Goal: Navigation & Orientation: Find specific page/section

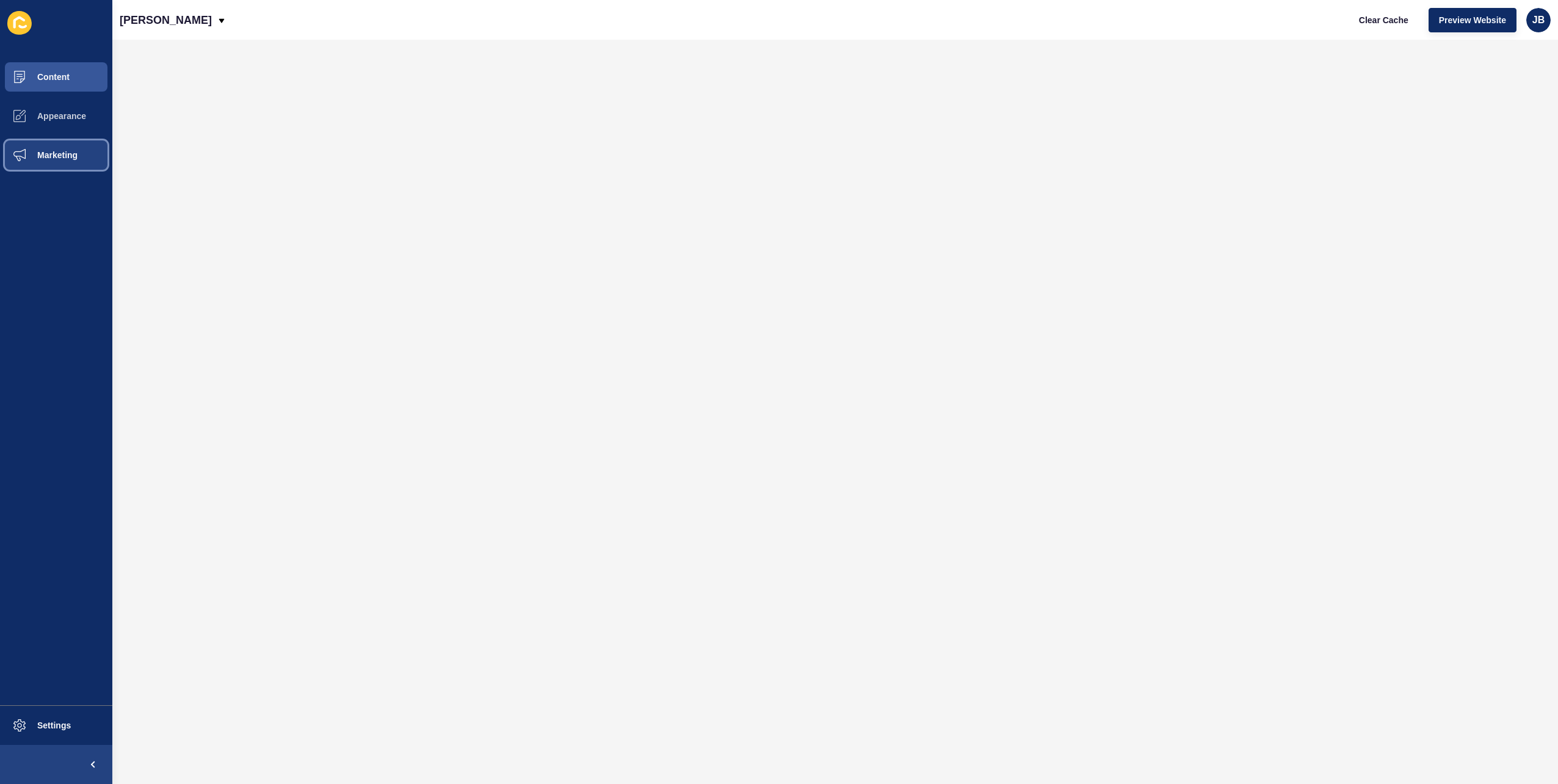
click at [59, 156] on span "Marketing" at bounding box center [38, 155] width 79 height 10
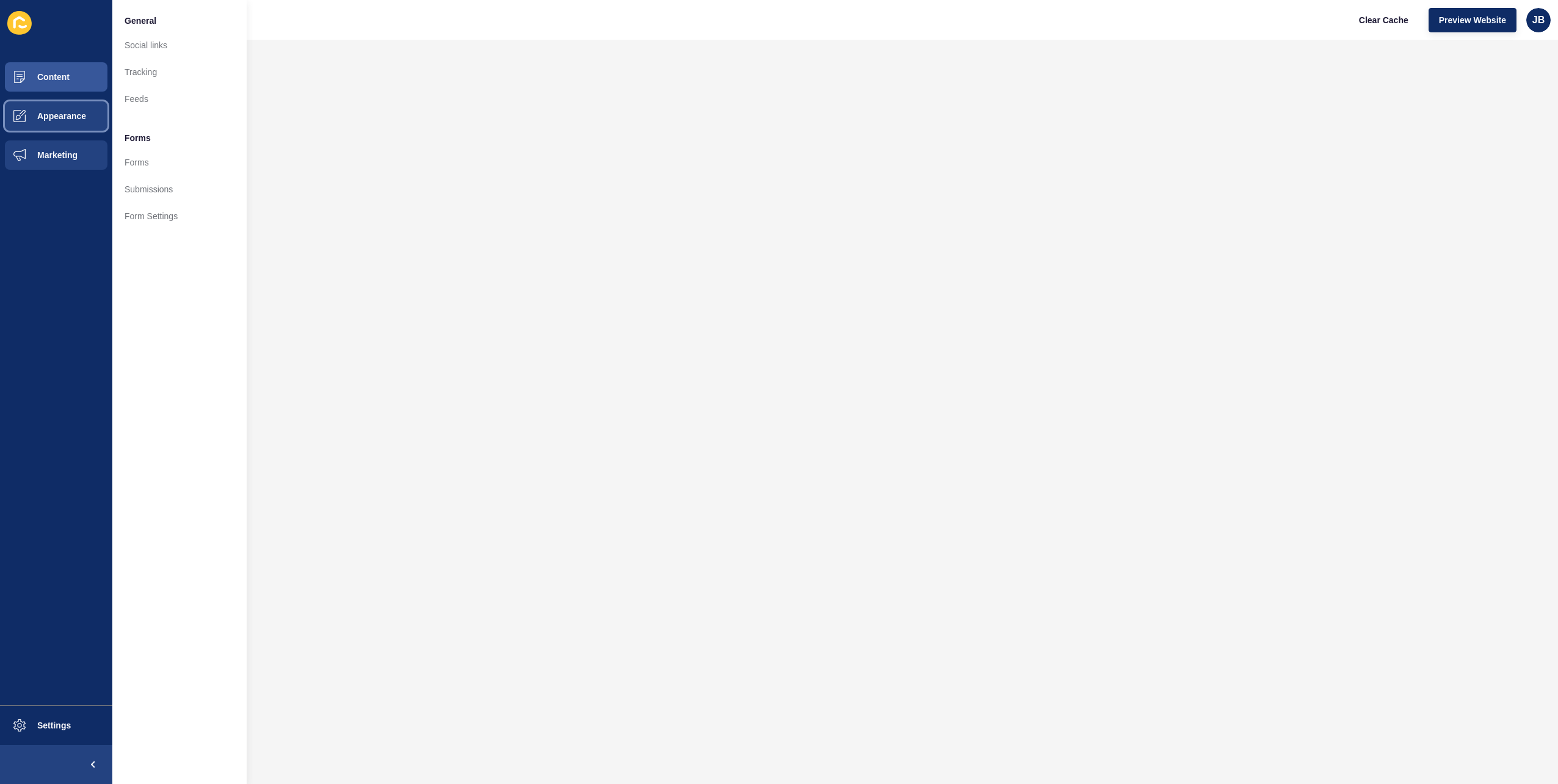
click at [36, 121] on span "Appearance" at bounding box center [42, 116] width 88 height 10
click at [43, 144] on button "Marketing" at bounding box center [56, 155] width 112 height 39
click at [42, 110] on button "Appearance" at bounding box center [56, 116] width 112 height 39
click at [41, 69] on button "Content" at bounding box center [56, 77] width 112 height 39
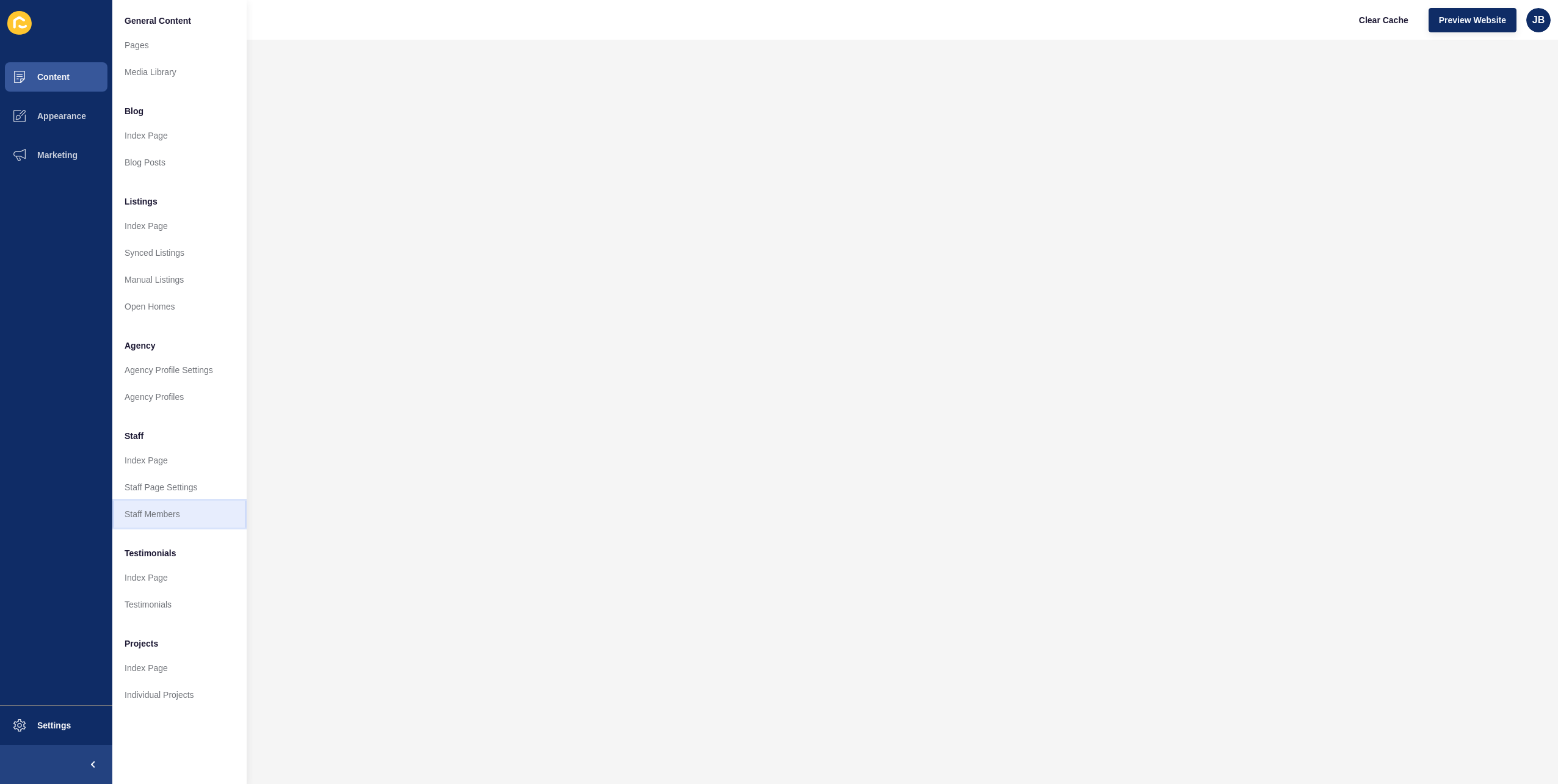
click at [149, 516] on link "Staff Members" at bounding box center [179, 514] width 134 height 27
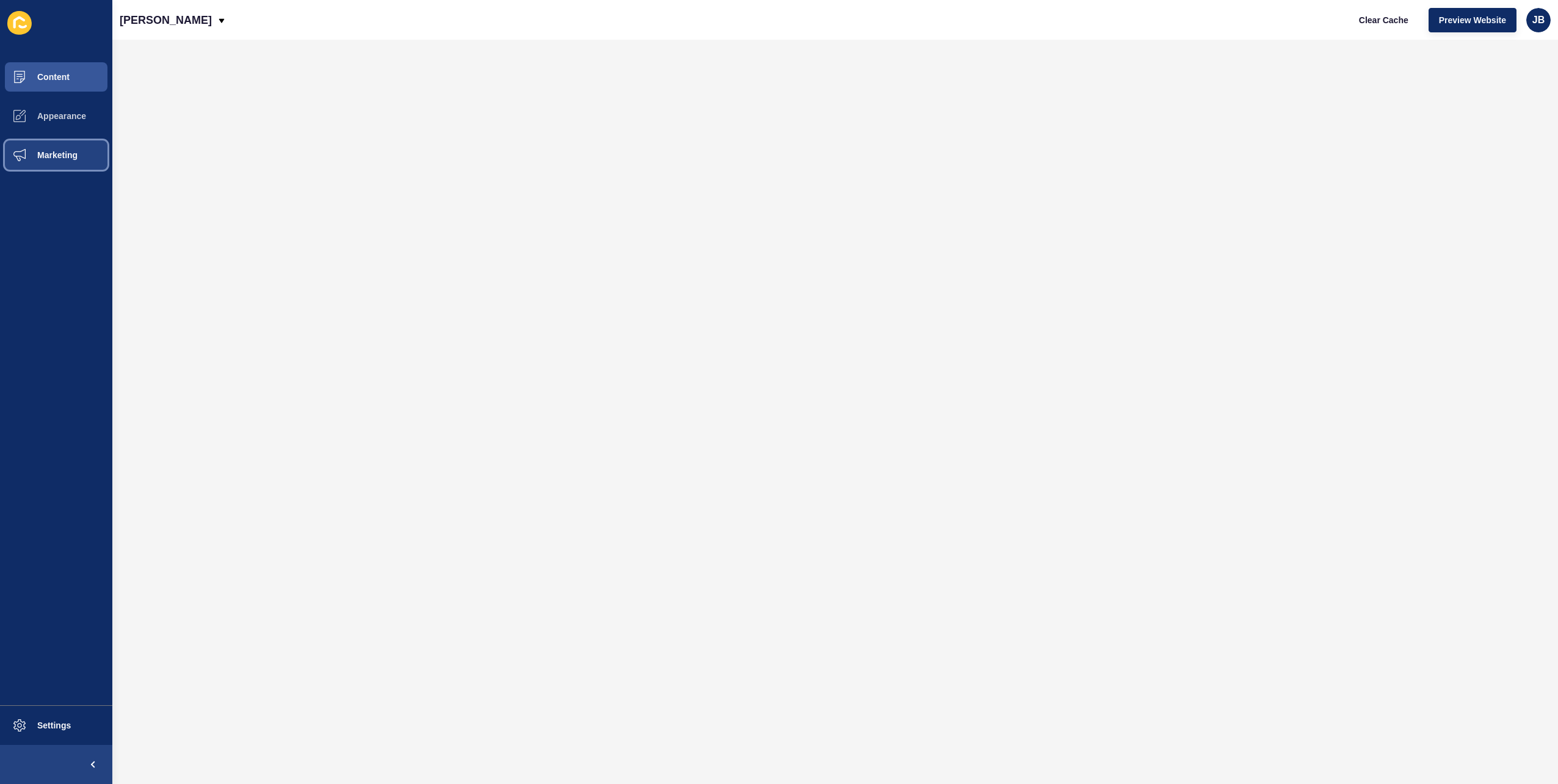
click at [56, 149] on button "Marketing" at bounding box center [56, 155] width 112 height 39
click at [49, 115] on span "Appearance" at bounding box center [42, 116] width 88 height 10
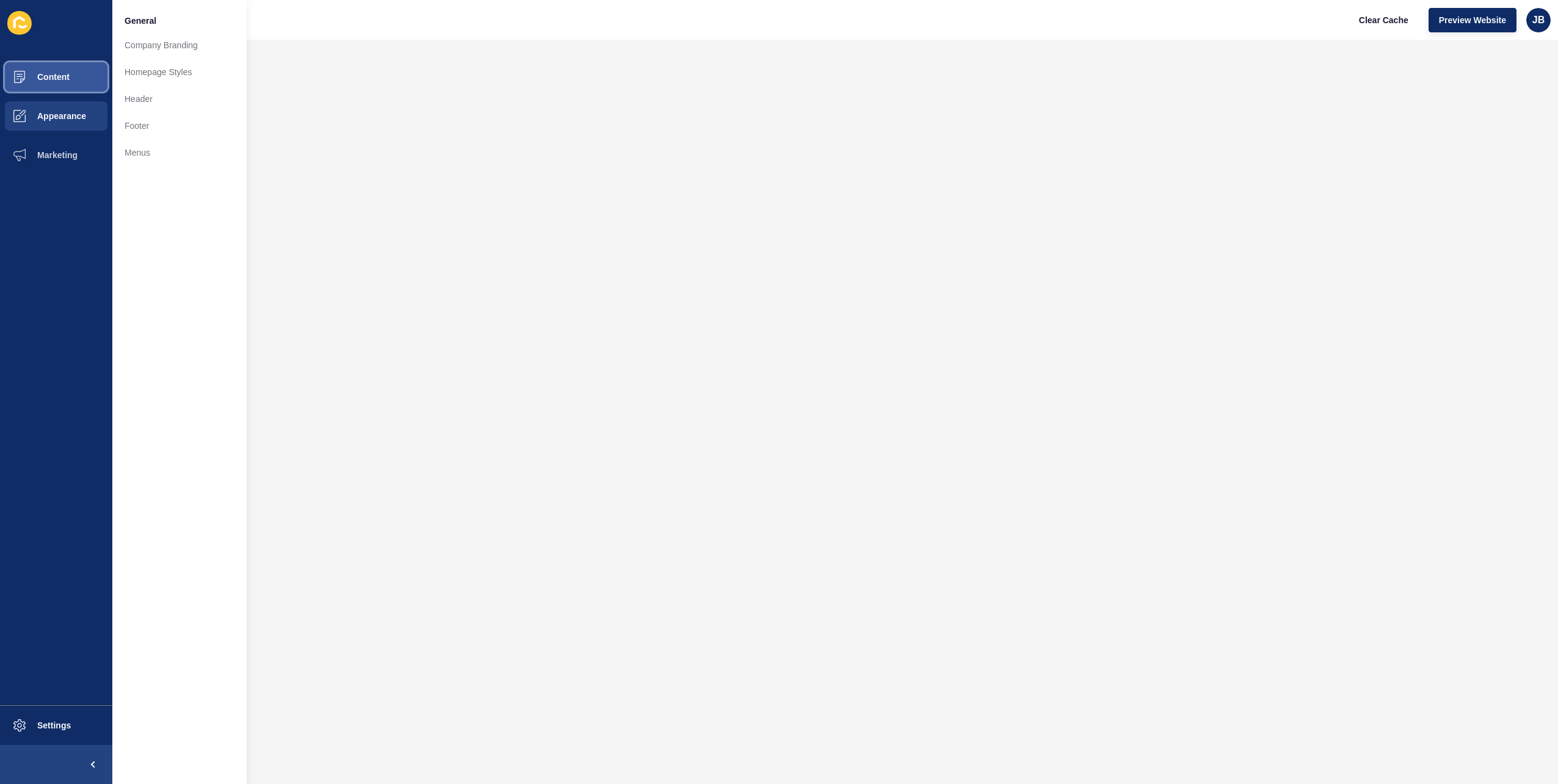
click at [50, 86] on button "Content" at bounding box center [56, 77] width 112 height 39
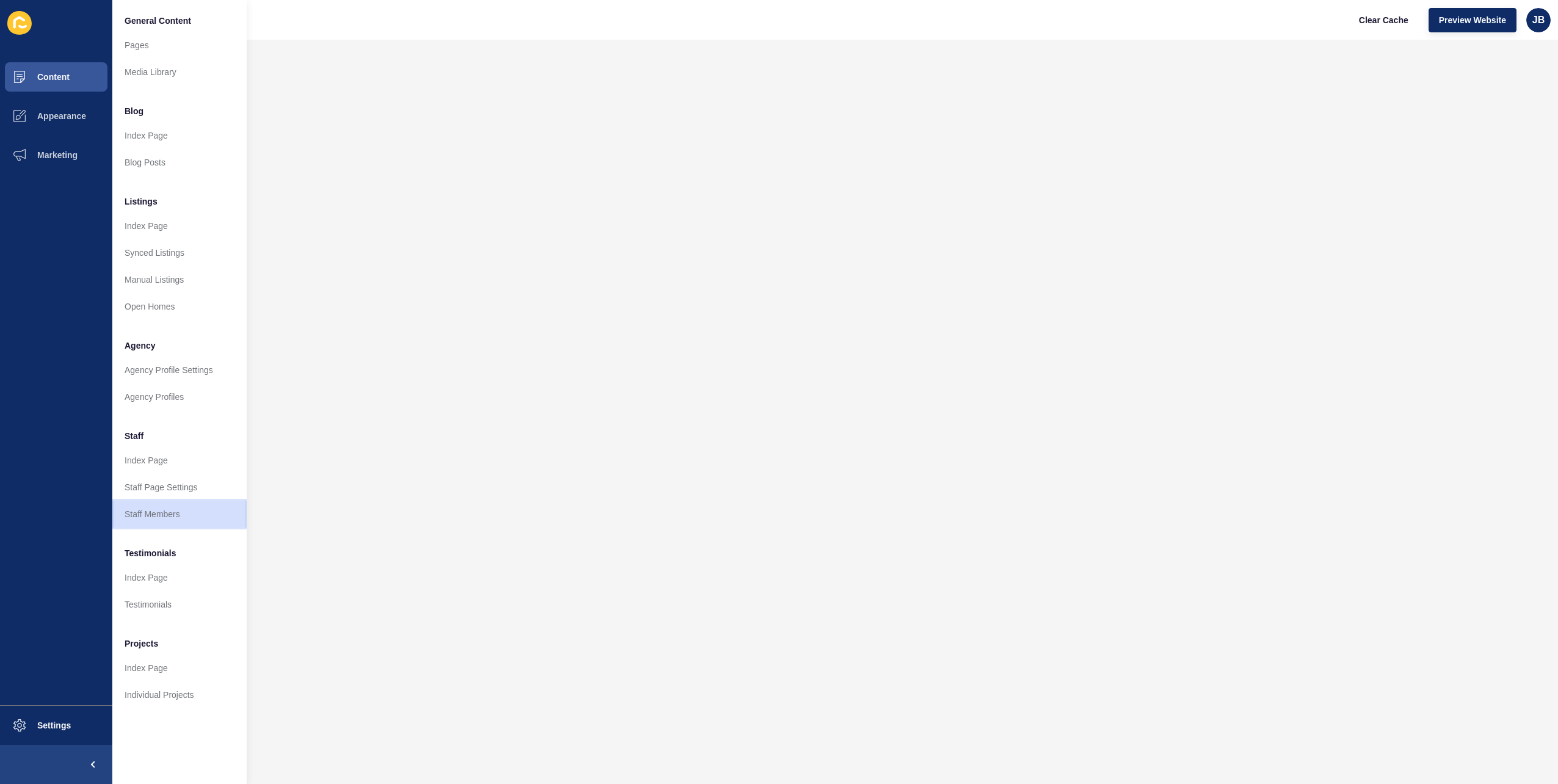
click at [163, 505] on link "Staff Members" at bounding box center [179, 514] width 134 height 27
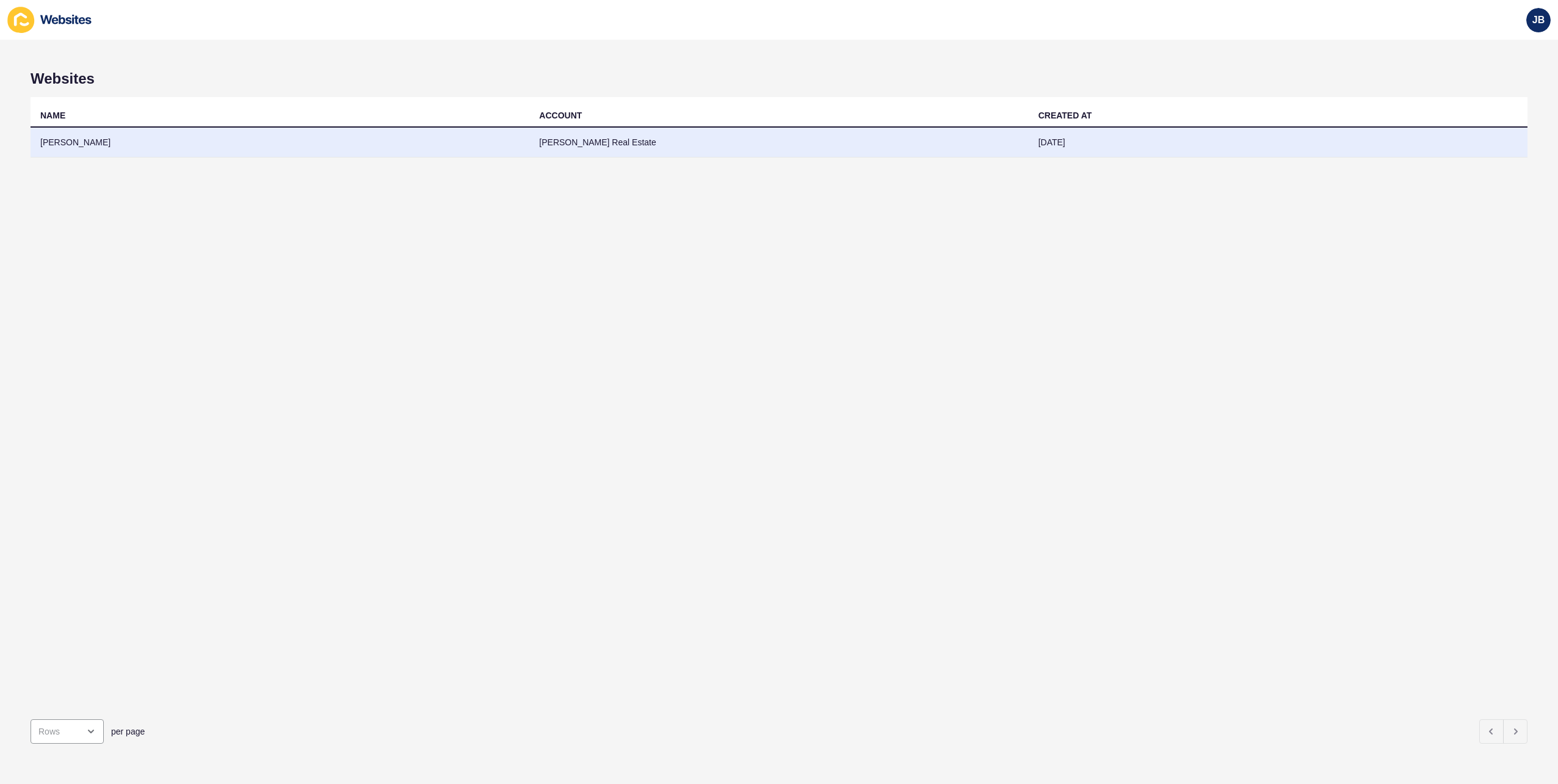
click at [74, 142] on td "[PERSON_NAME]" at bounding box center [280, 142] width 499 height 30
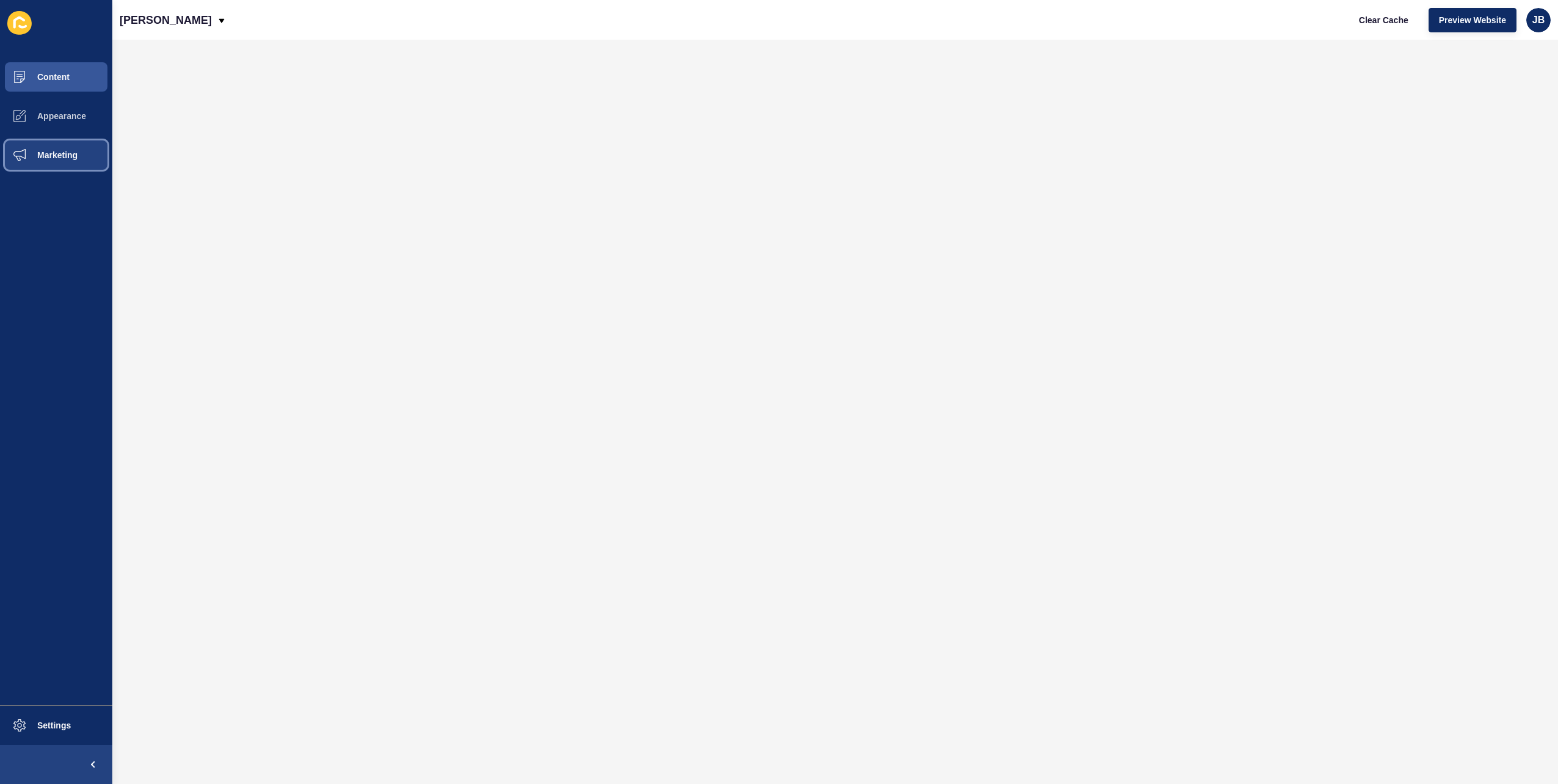
click at [49, 152] on span "Marketing" at bounding box center [38, 155] width 79 height 10
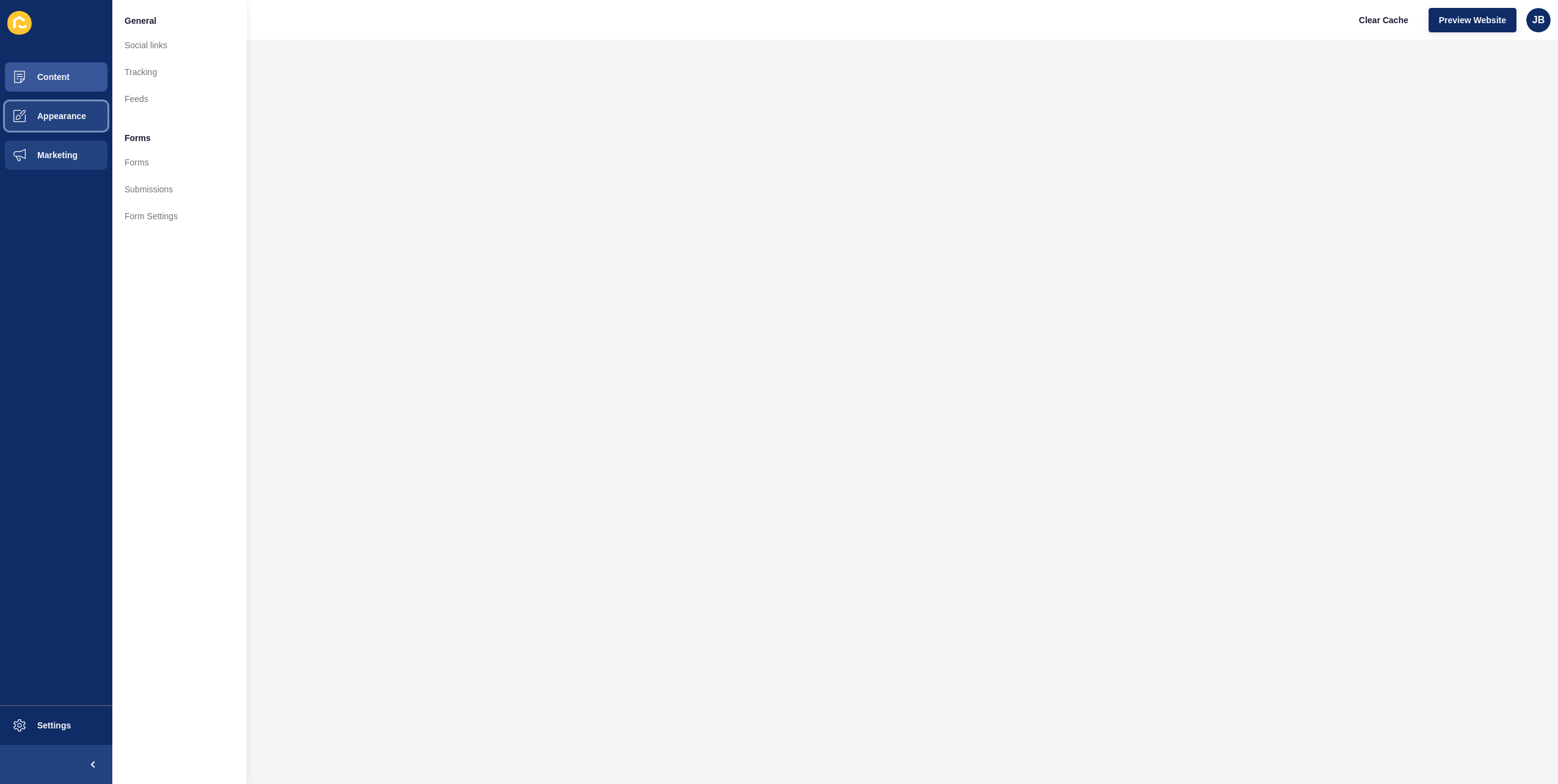
click at [51, 127] on button "Appearance" at bounding box center [56, 116] width 112 height 39
click at [49, 154] on span "Marketing" at bounding box center [38, 155] width 79 height 10
click at [36, 120] on span "Appearance" at bounding box center [42, 116] width 88 height 10
click at [38, 84] on span at bounding box center [19, 77] width 39 height 39
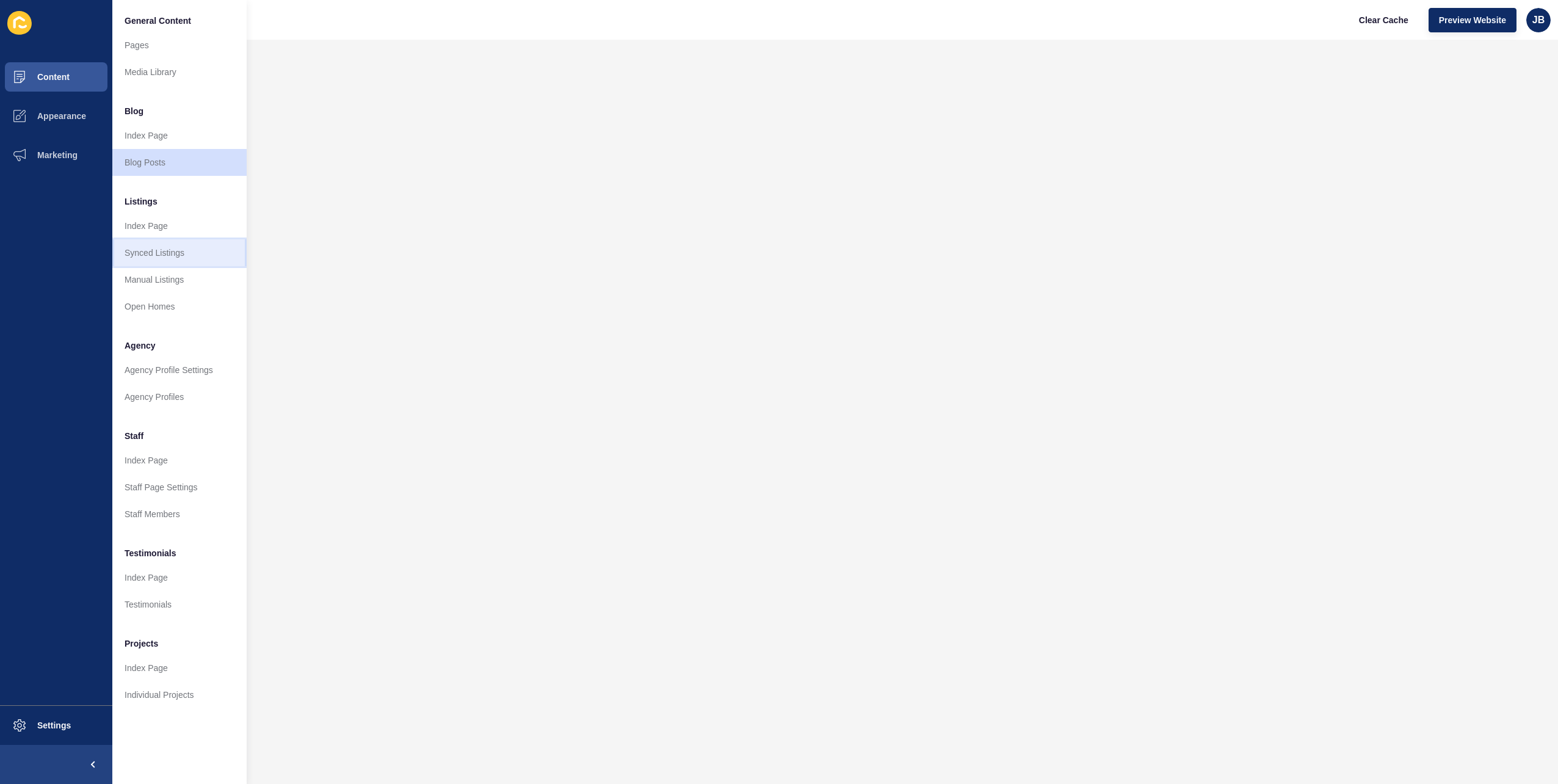
click at [164, 245] on link "Synced Listings" at bounding box center [179, 252] width 134 height 27
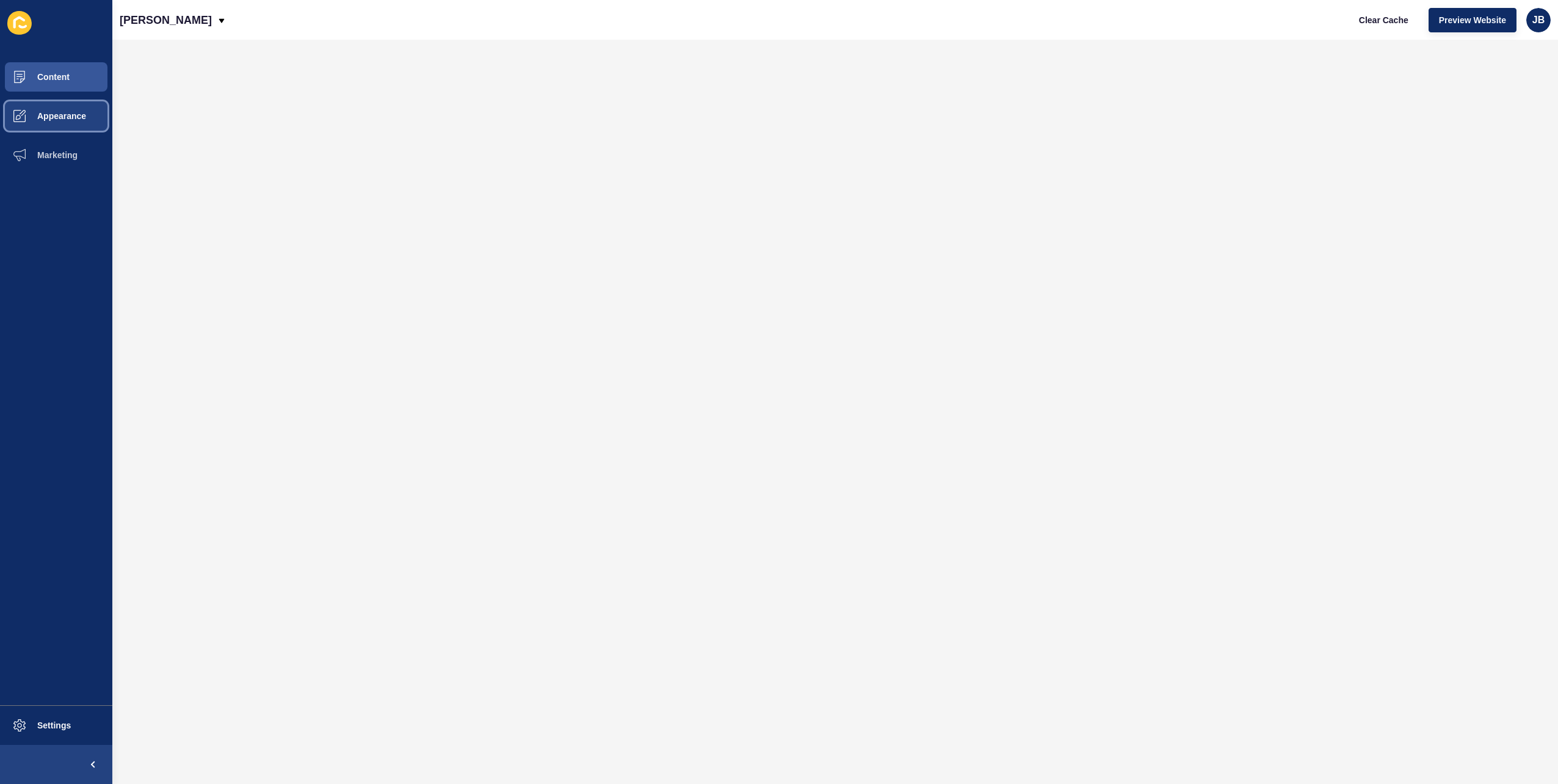
click at [48, 117] on span "Appearance" at bounding box center [42, 116] width 88 height 10
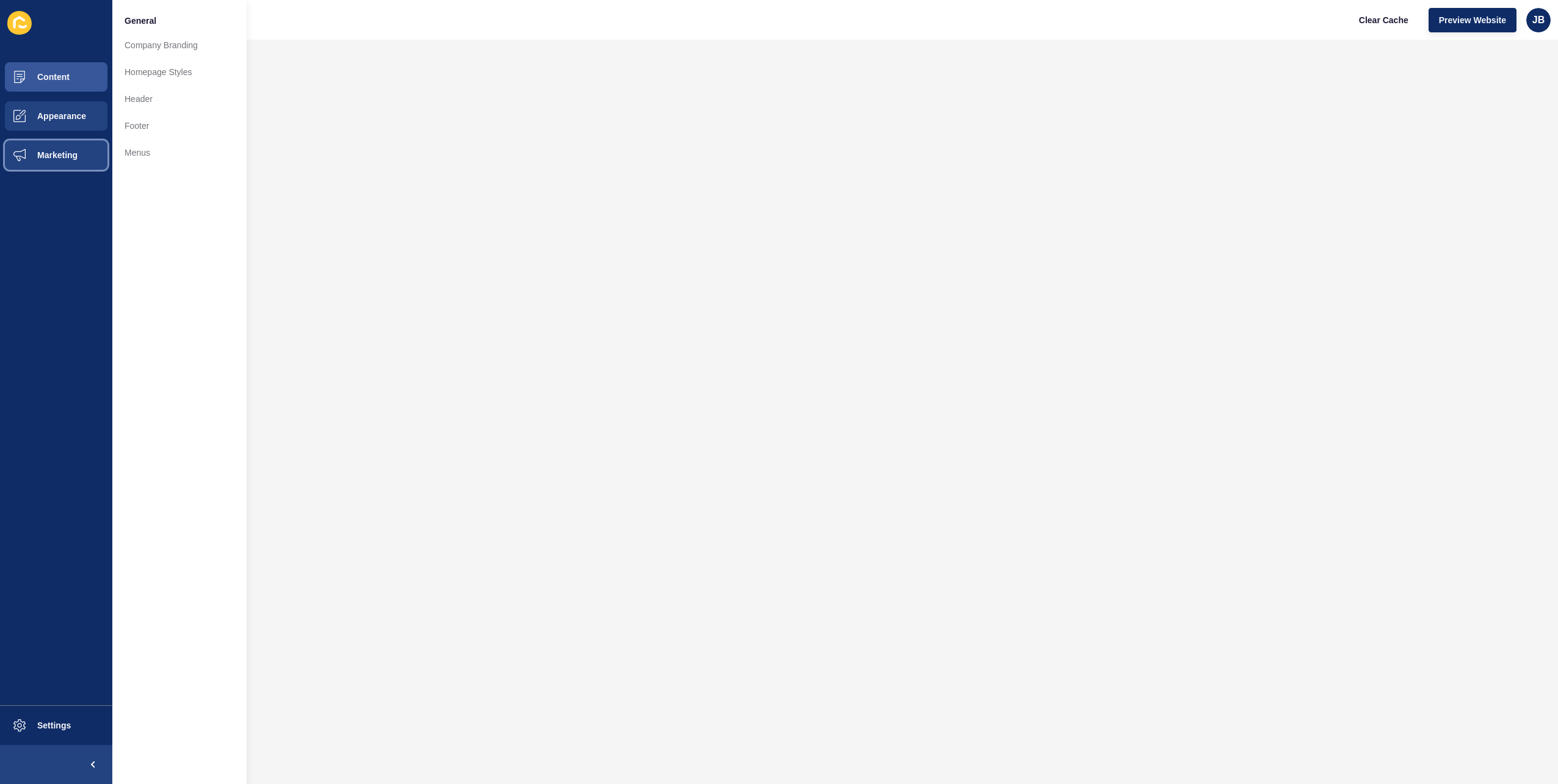
click at [36, 148] on span at bounding box center [19, 155] width 39 height 39
click at [45, 118] on span "Appearance" at bounding box center [42, 116] width 88 height 10
click at [60, 63] on button "Content" at bounding box center [56, 77] width 112 height 39
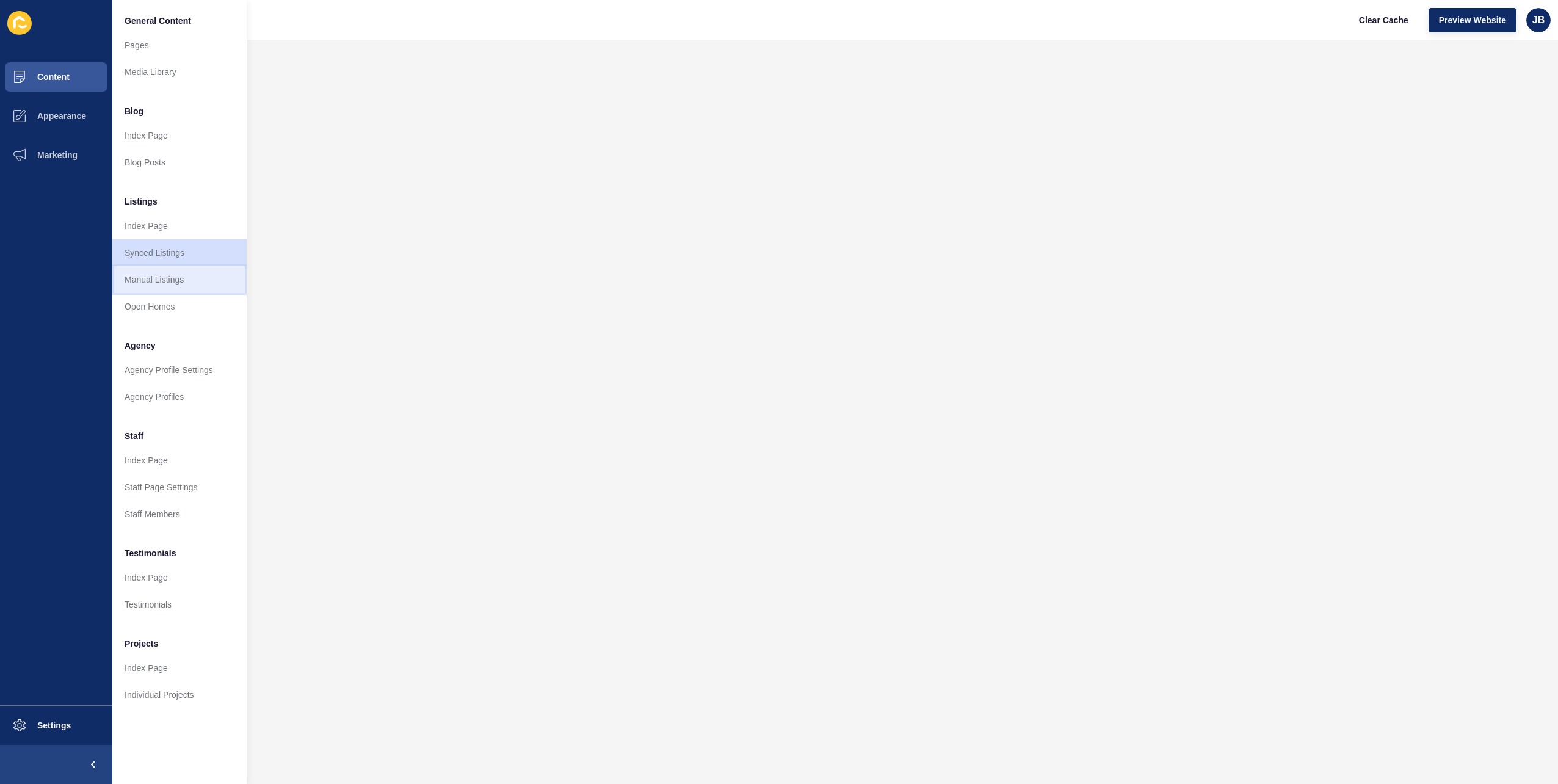
click at [151, 276] on link "Manual Listings" at bounding box center [179, 279] width 134 height 27
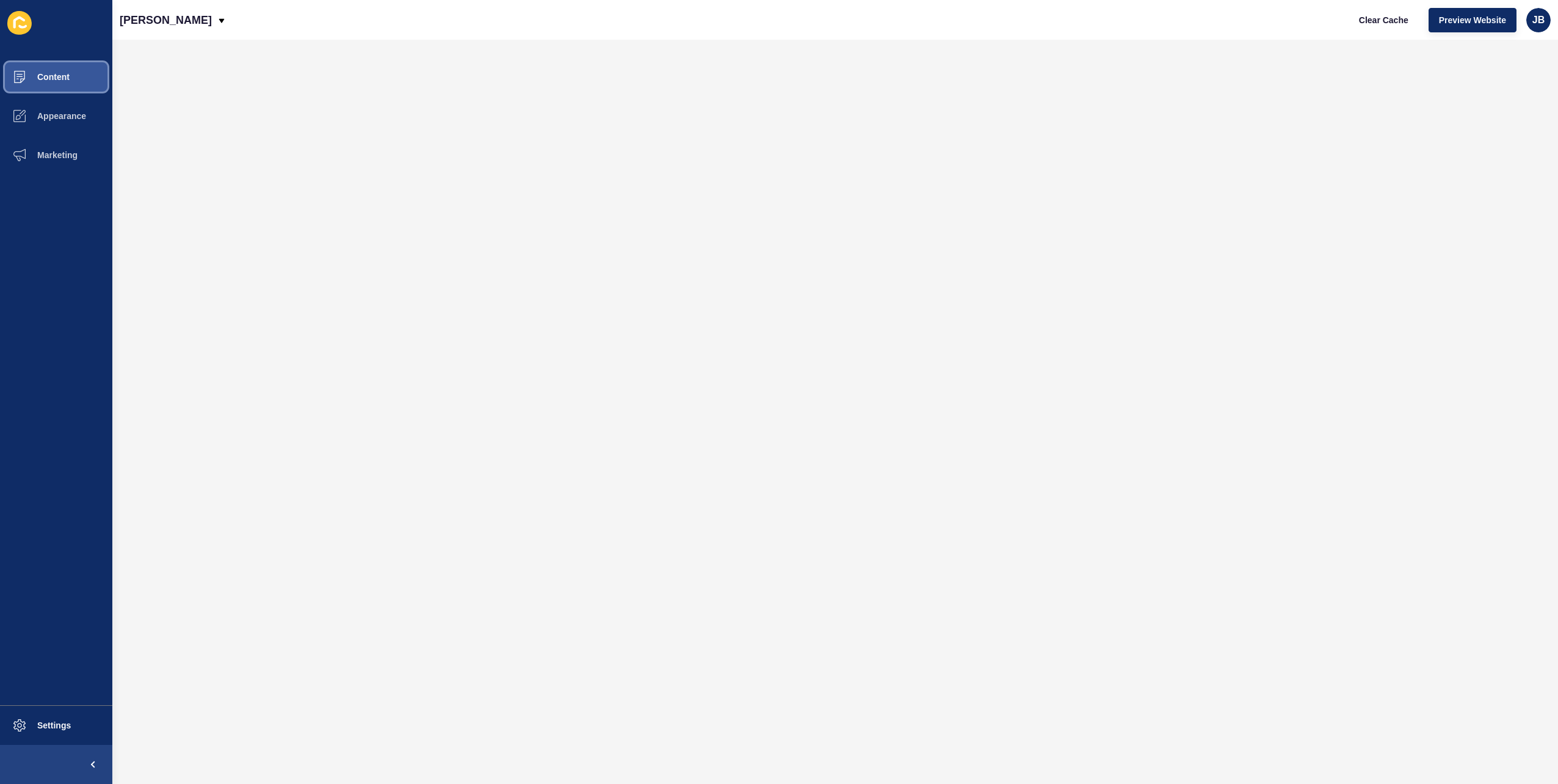
click at [59, 74] on span "Content" at bounding box center [34, 77] width 71 height 10
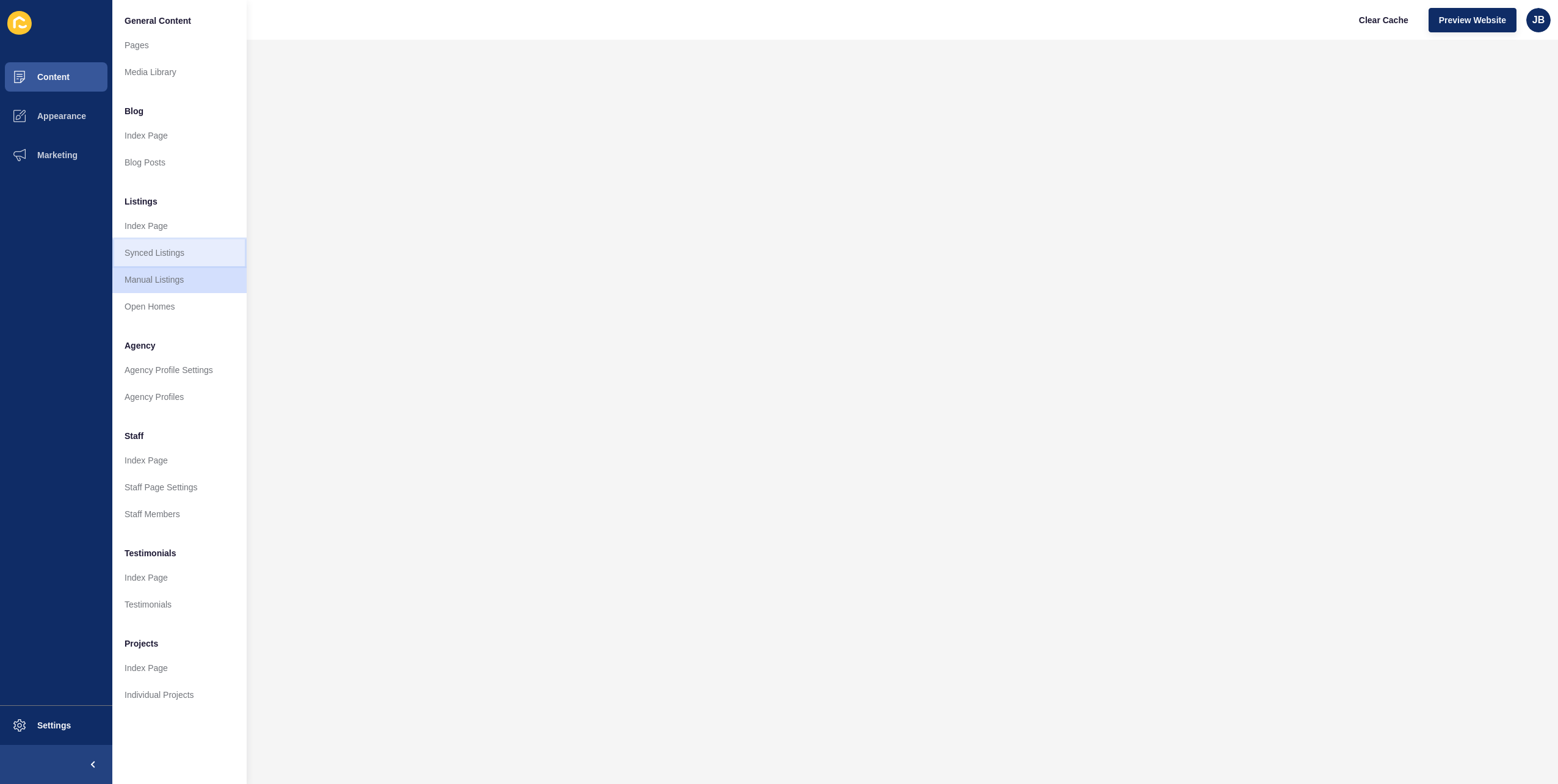
click at [147, 251] on link "Synced Listings" at bounding box center [179, 252] width 134 height 27
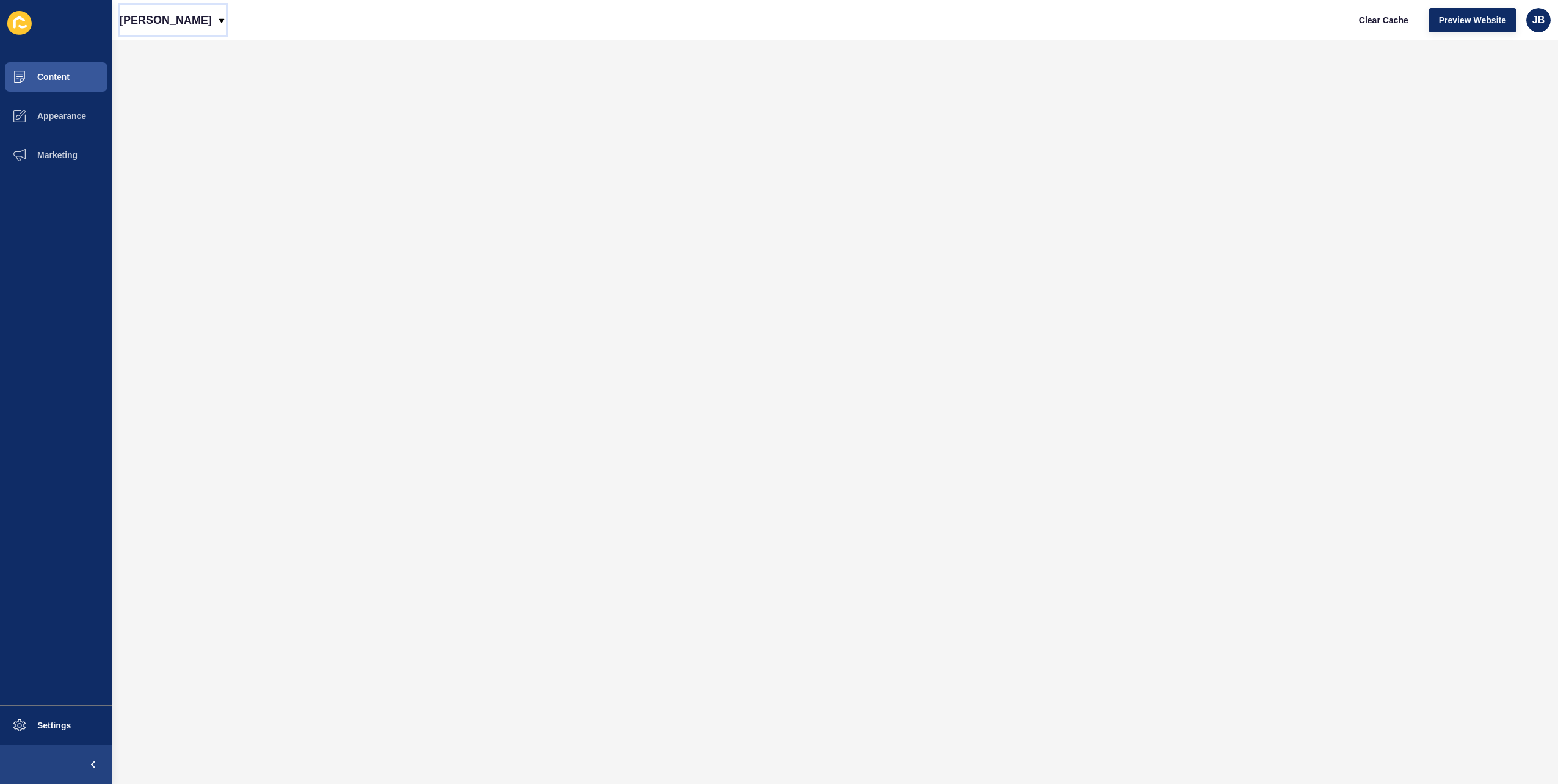
click at [216, 18] on icon at bounding box center [221, 21] width 10 height 10
